Goal: Find contact information: Find contact information

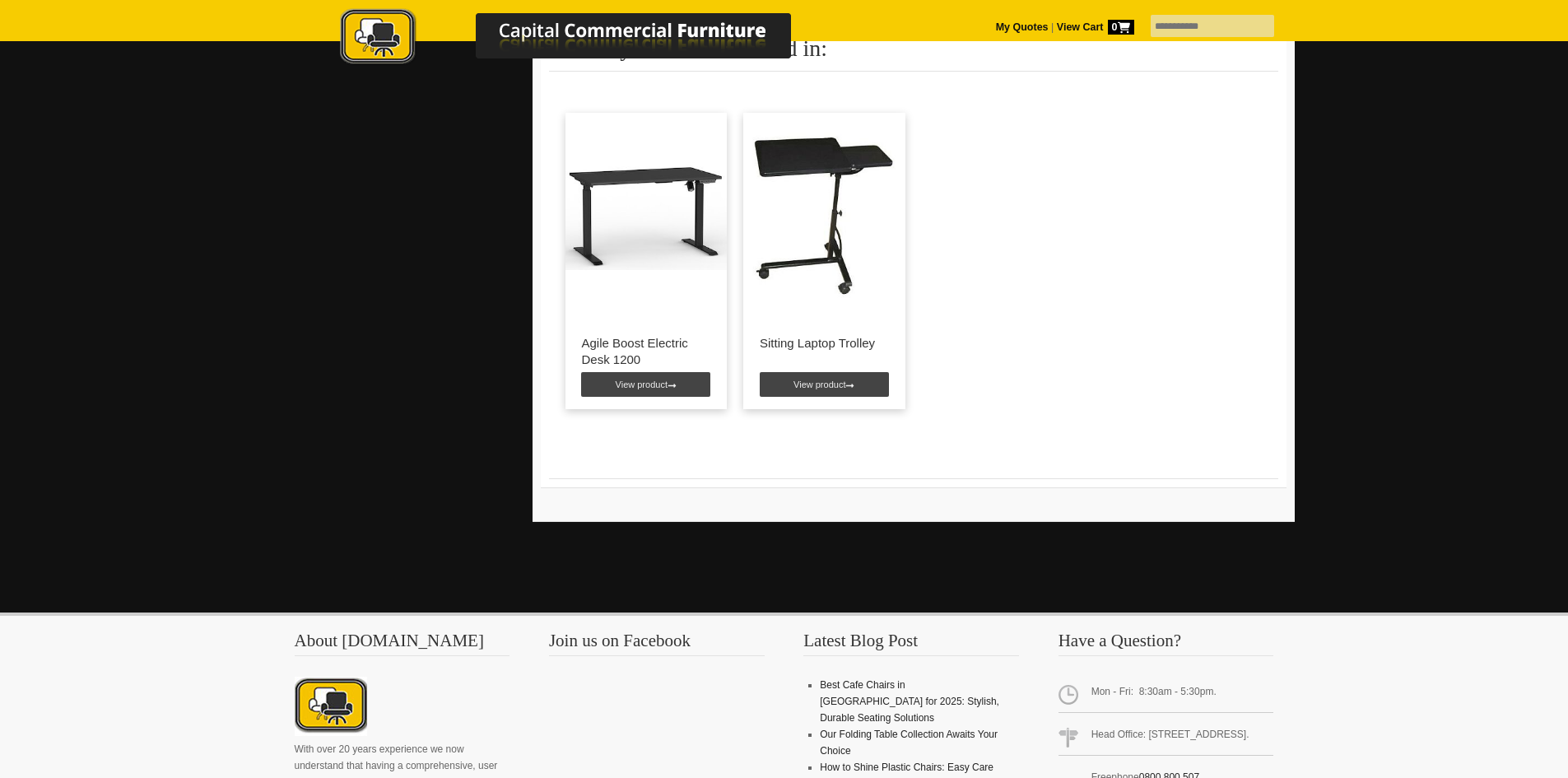
scroll to position [2958, 0]
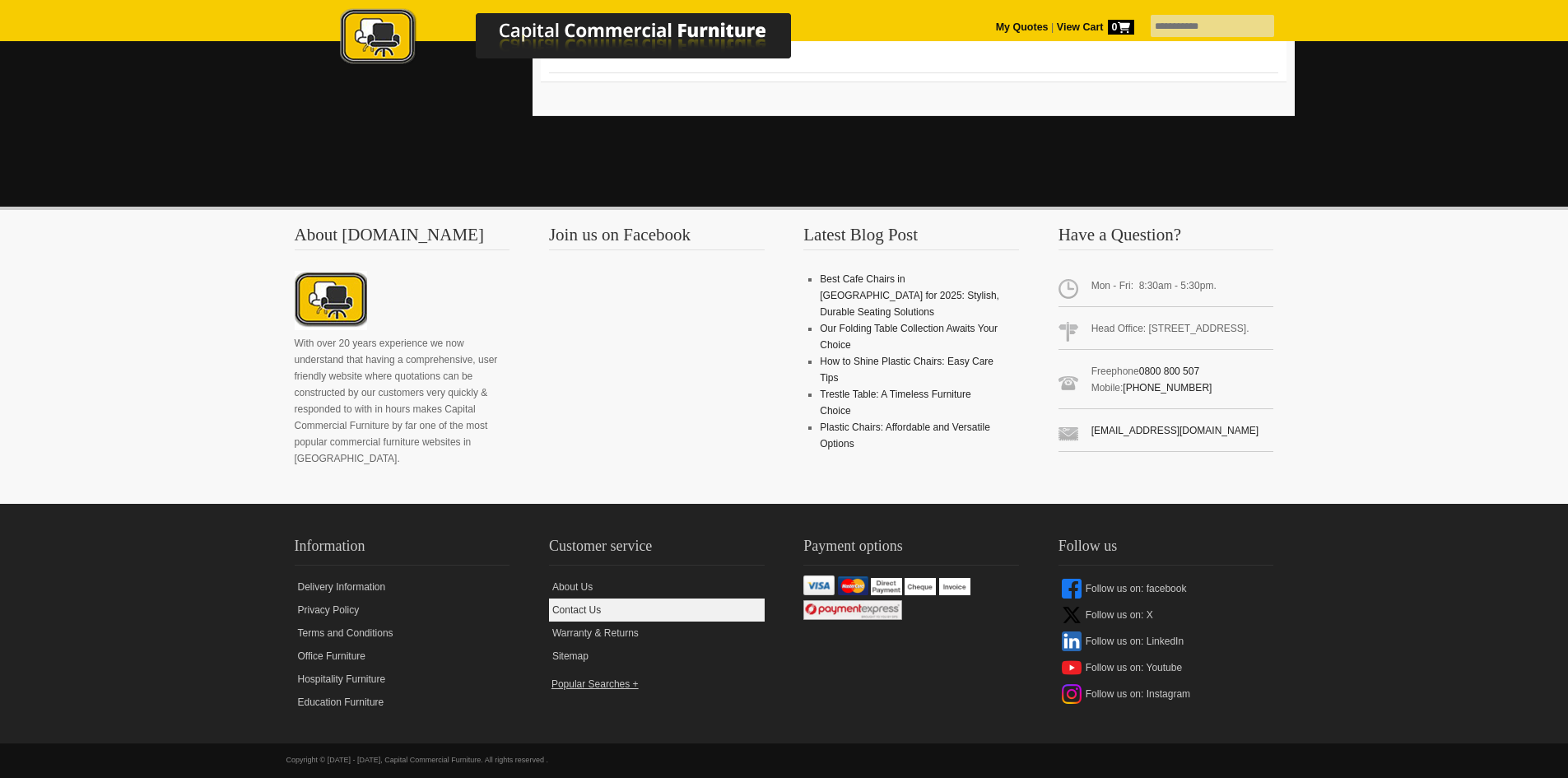
click at [572, 598] on link "Contact Us" at bounding box center [657, 610] width 215 height 23
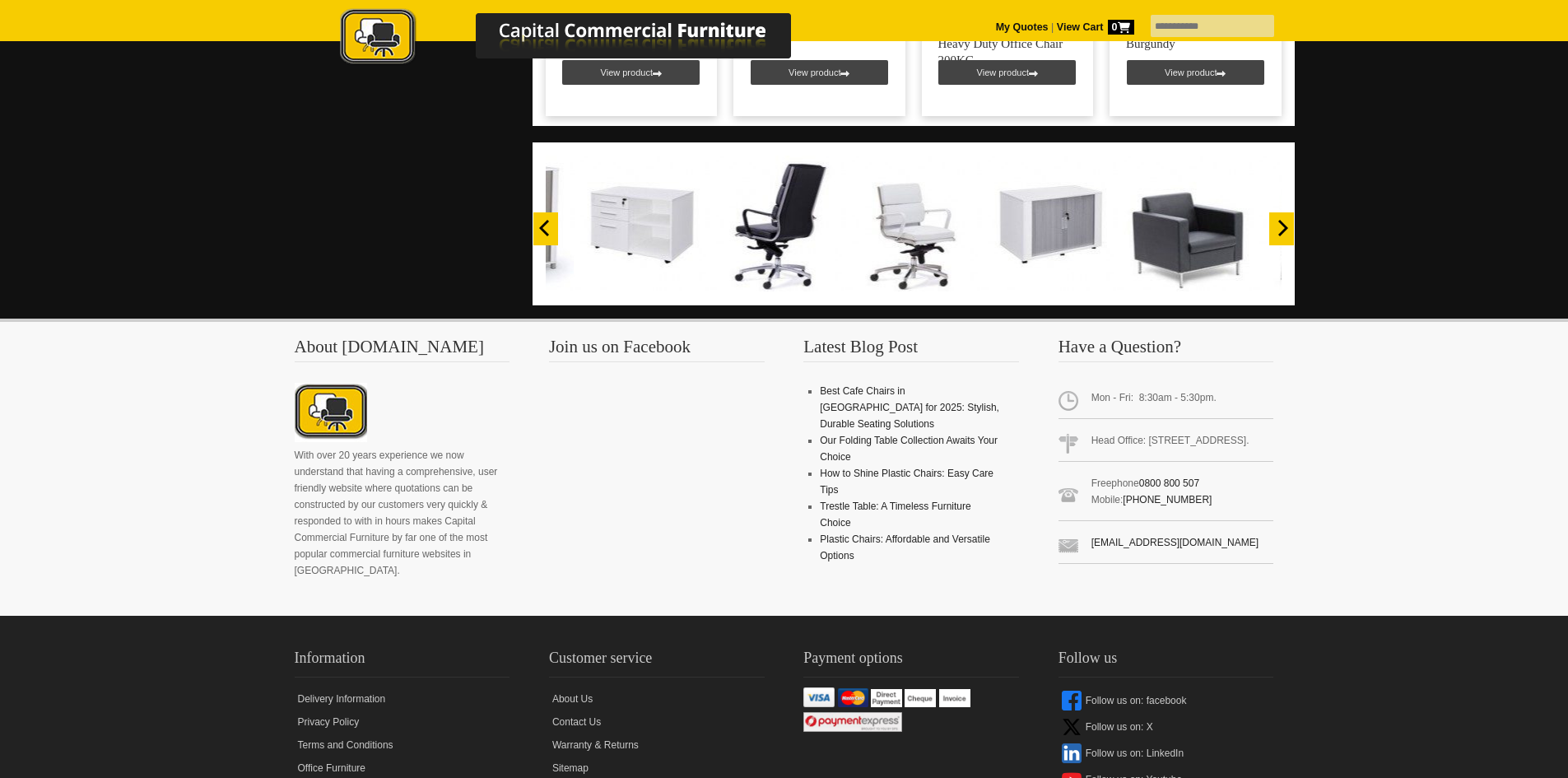
scroll to position [1457, 0]
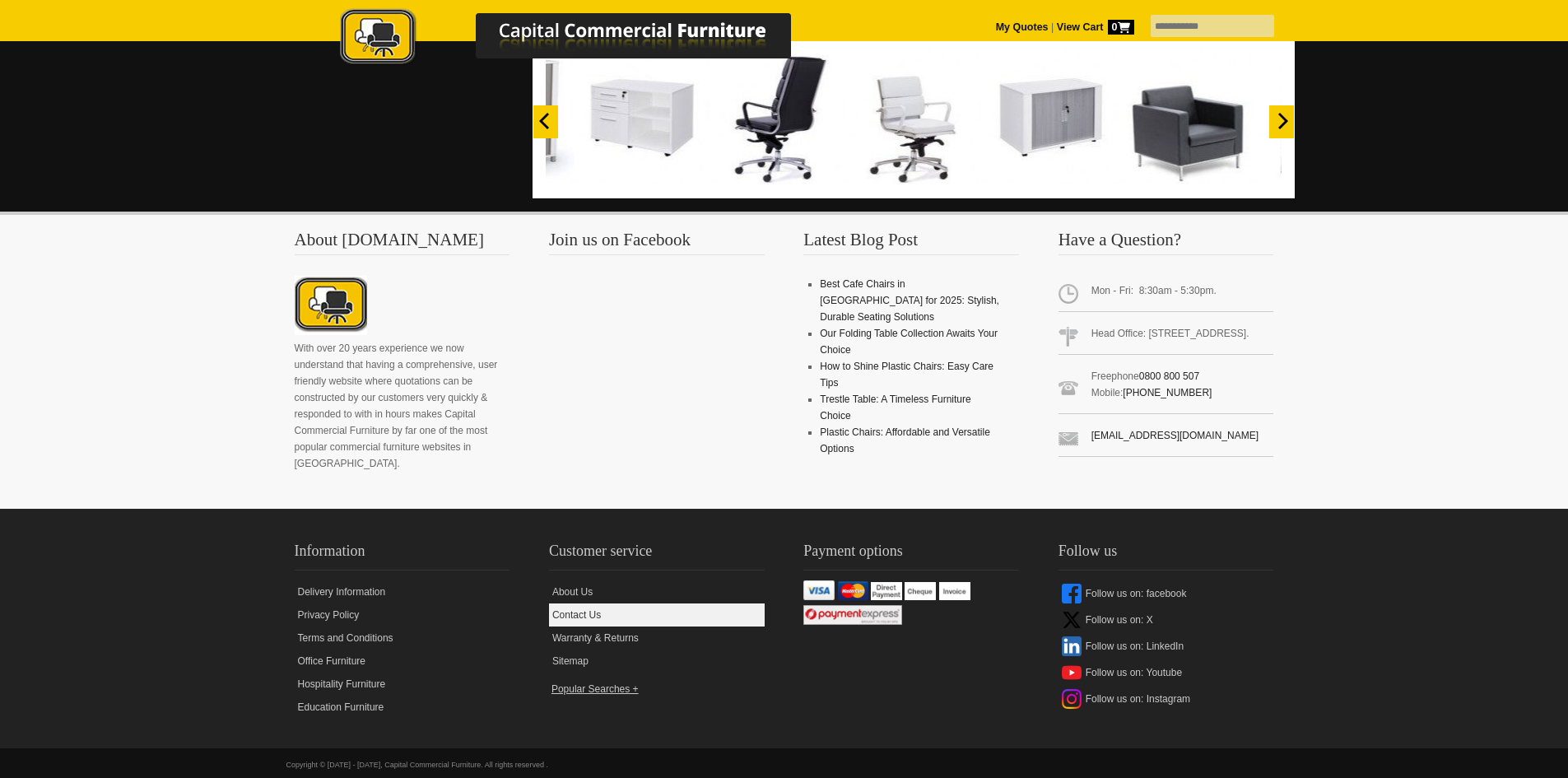
click at [567, 603] on link "Contact Us" at bounding box center [657, 615] width 215 height 23
